Goal: Information Seeking & Learning: Learn about a topic

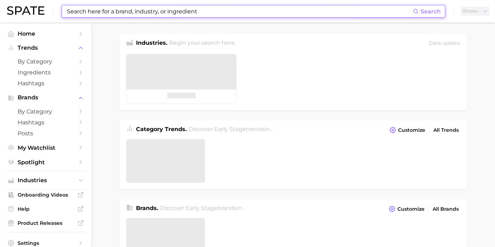
click at [189, 17] on input at bounding box center [239, 11] width 346 height 12
type input "m"
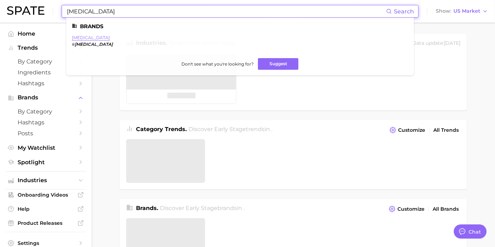
type input "[MEDICAL_DATA]"
click at [87, 39] on link "[MEDICAL_DATA]" at bounding box center [91, 37] width 38 height 5
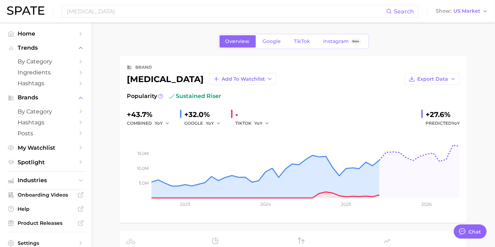
type textarea "x"
click at [302, 39] on span "TikTok" at bounding box center [302, 41] width 16 height 6
